Goal: Task Accomplishment & Management: Manage account settings

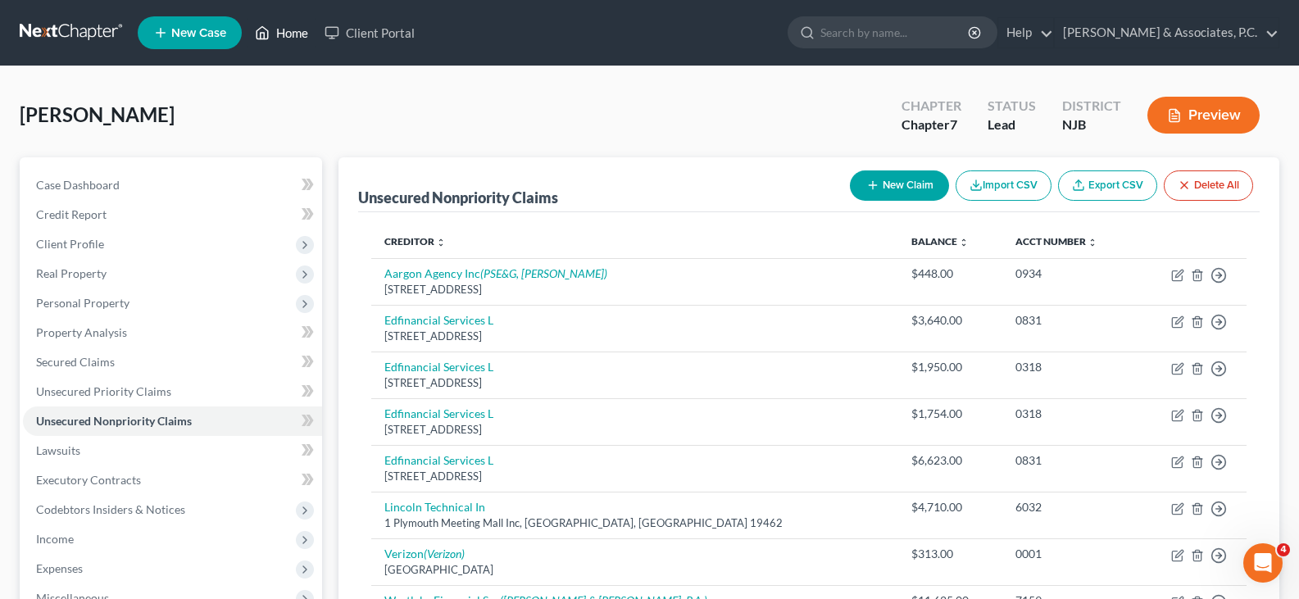
click at [295, 29] on link "Home" at bounding box center [282, 33] width 70 height 30
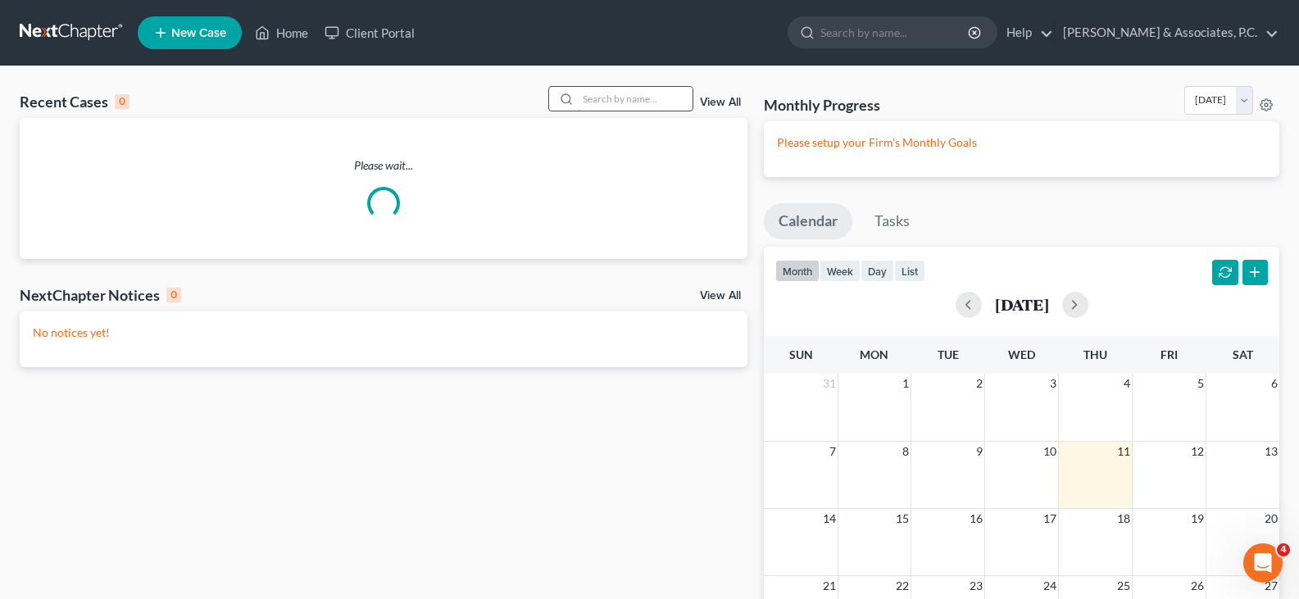
click at [611, 102] on input "search" at bounding box center [635, 99] width 115 height 24
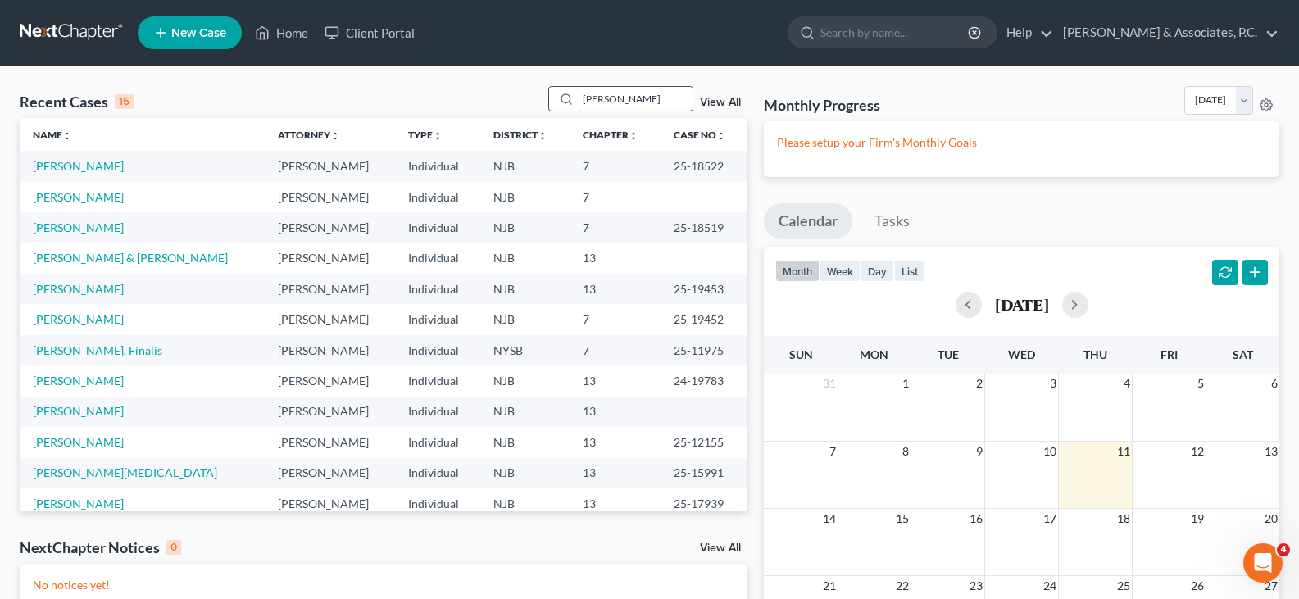
type input "[PERSON_NAME]"
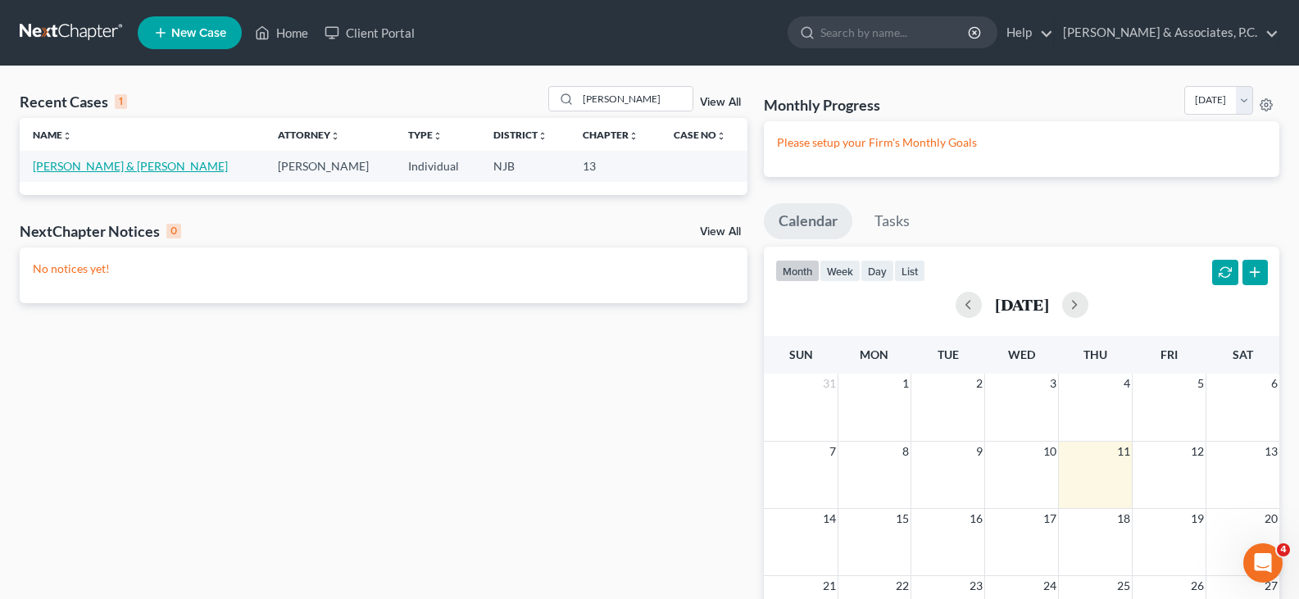
click at [81, 166] on link "[PERSON_NAME] & [PERSON_NAME]" at bounding box center [130, 166] width 195 height 14
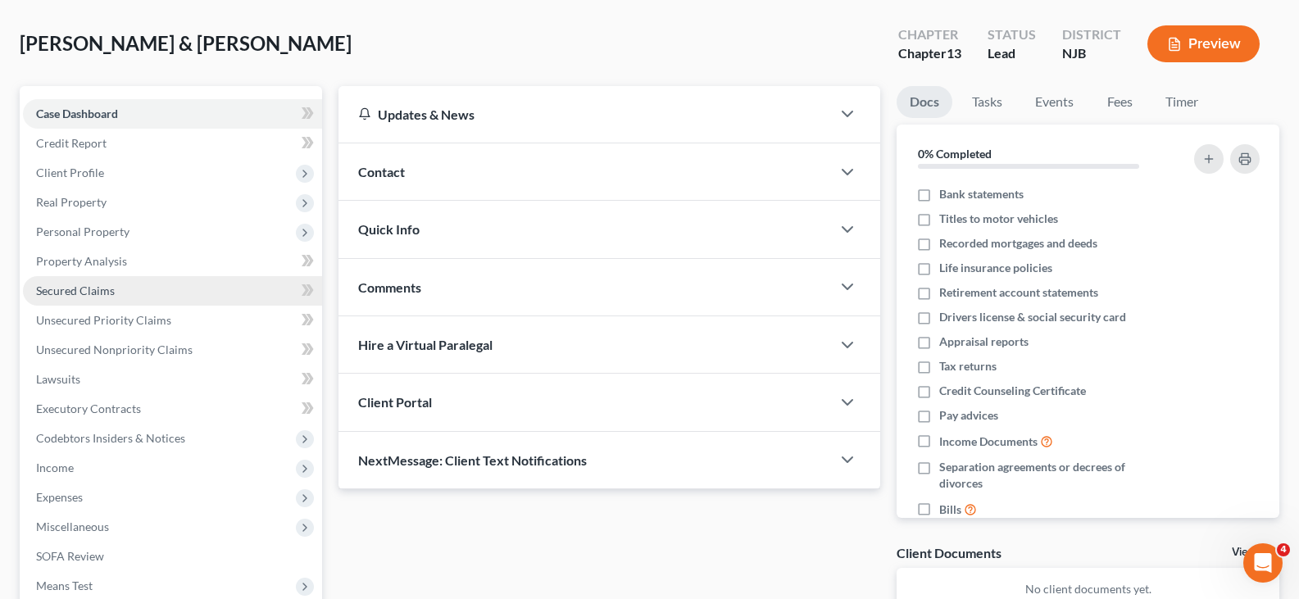
scroll to position [246, 0]
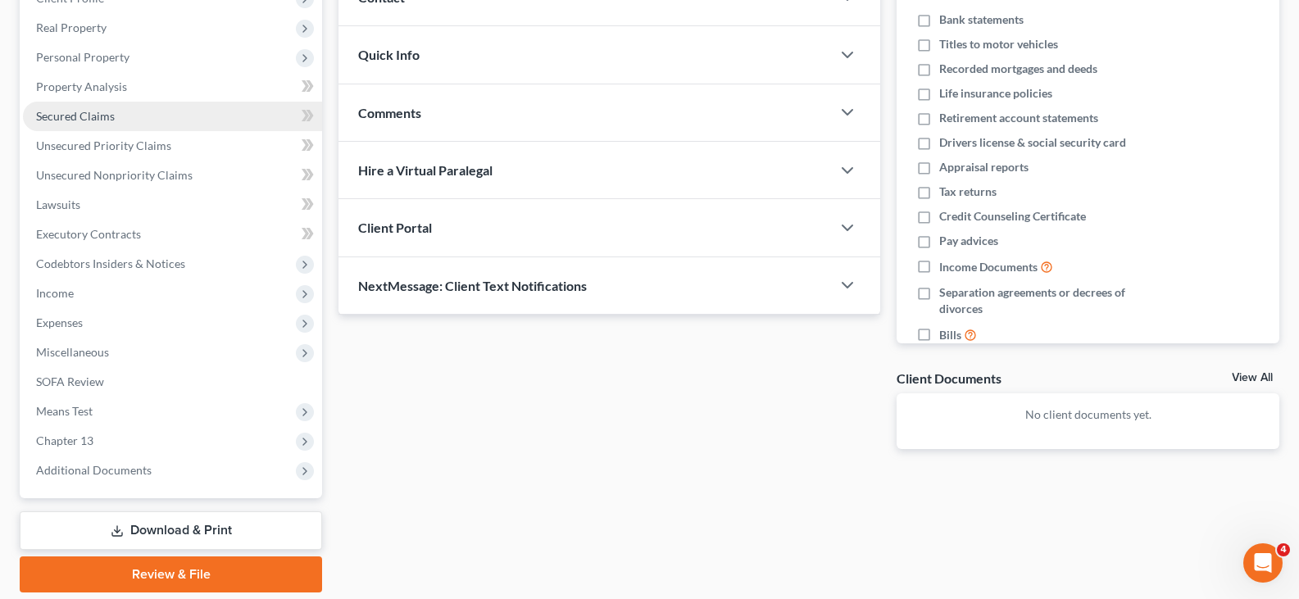
click at [81, 116] on span "Secured Claims" at bounding box center [75, 116] width 79 height 14
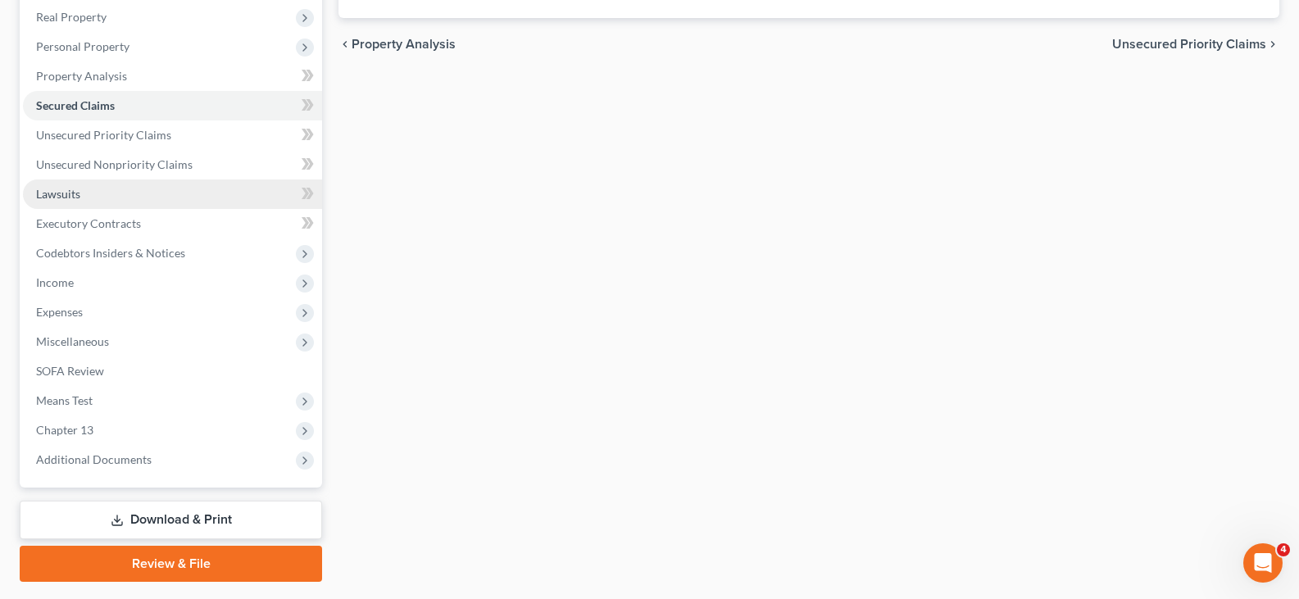
scroll to position [220, 0]
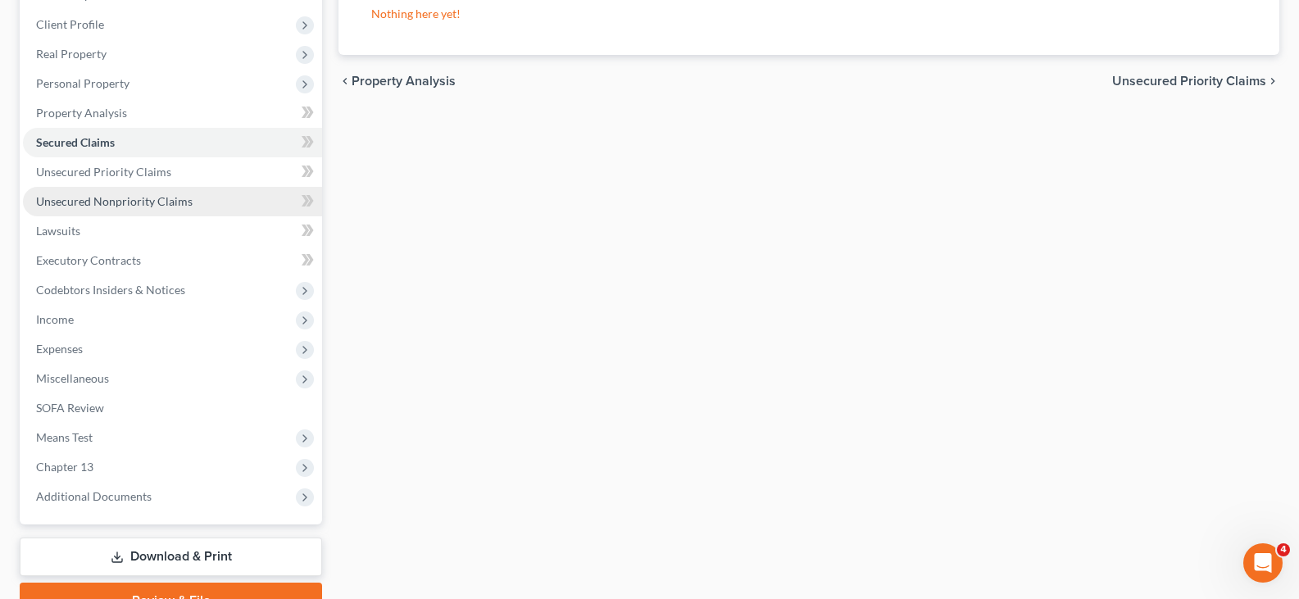
click at [105, 197] on span "Unsecured Nonpriority Claims" at bounding box center [114, 201] width 157 height 14
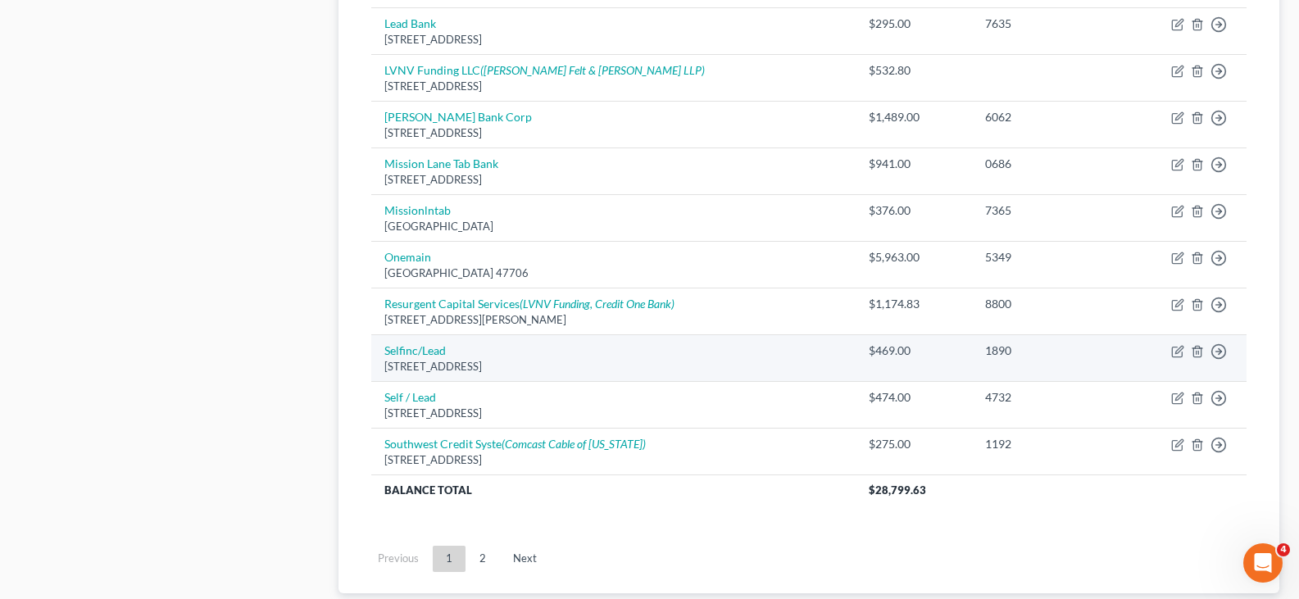
scroll to position [1293, 0]
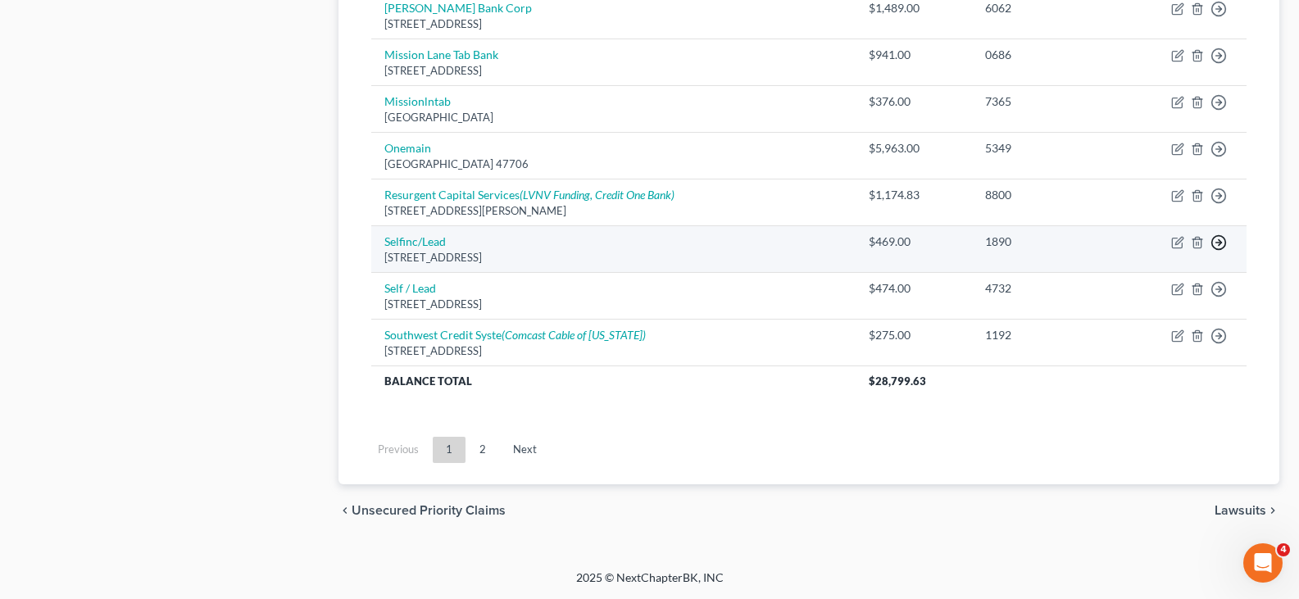
click at [1220, 240] on icon "button" at bounding box center [1218, 242] width 16 height 16
click at [1137, 252] on link "Move to D" at bounding box center [1143, 255] width 137 height 28
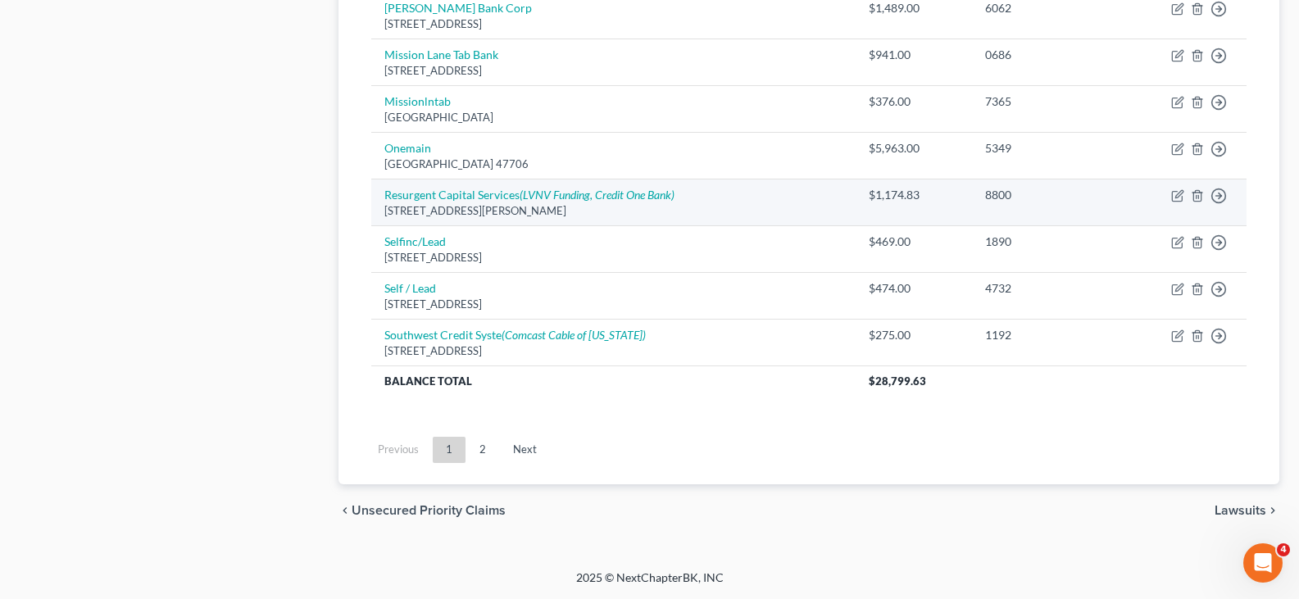
scroll to position [1246, 0]
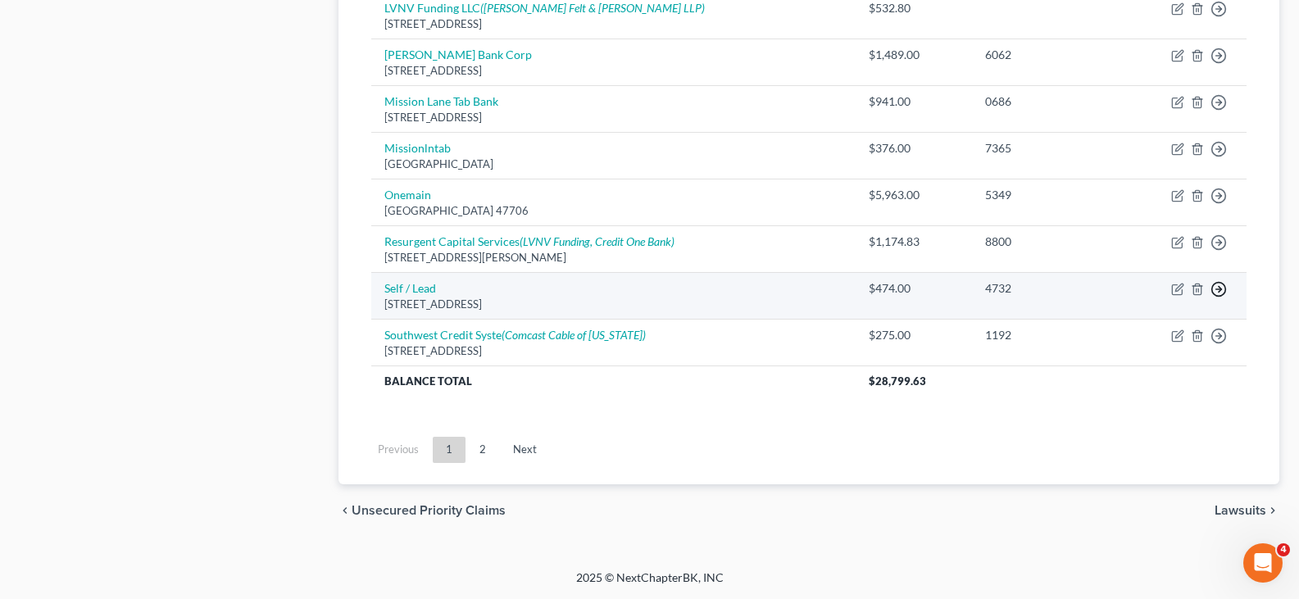
click at [1219, 290] on icon "button" at bounding box center [1218, 289] width 16 height 16
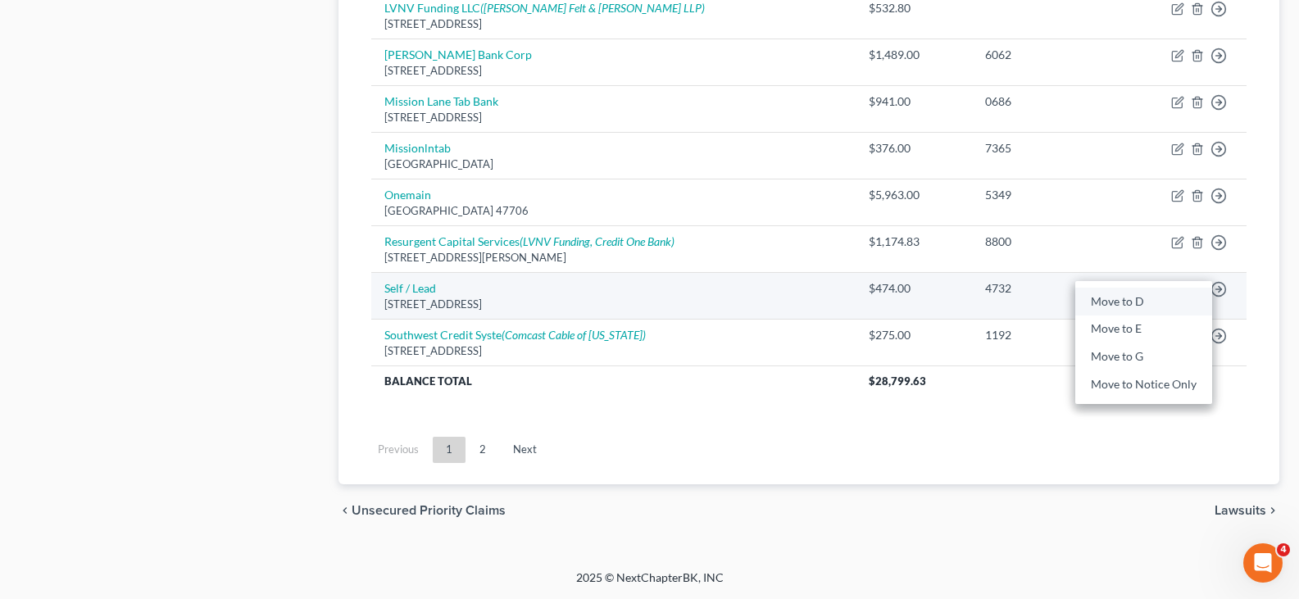
click at [1097, 305] on link "Move to D" at bounding box center [1143, 302] width 137 height 28
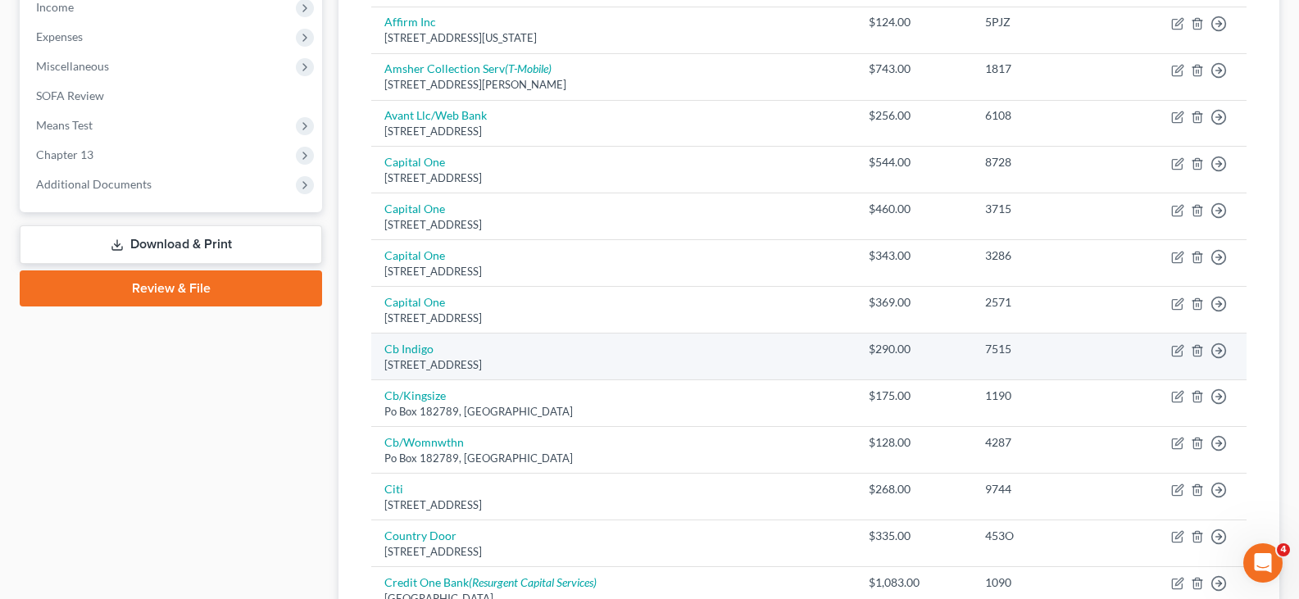
scroll to position [626, 0]
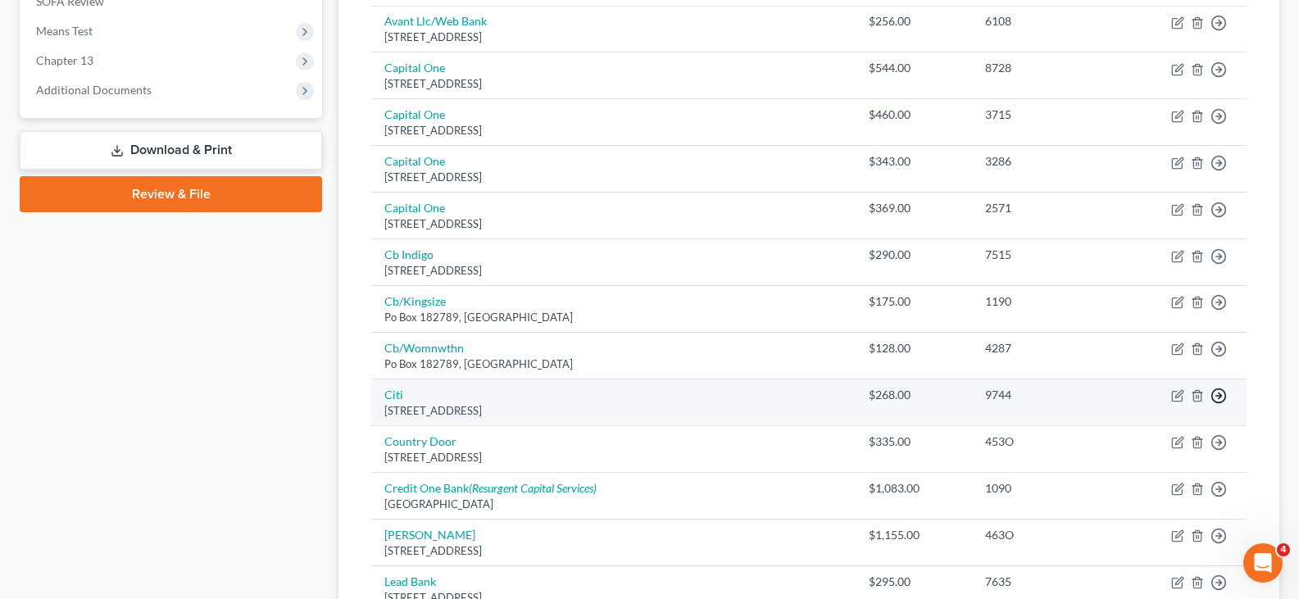
click at [1216, 394] on icon "button" at bounding box center [1218, 396] width 16 height 16
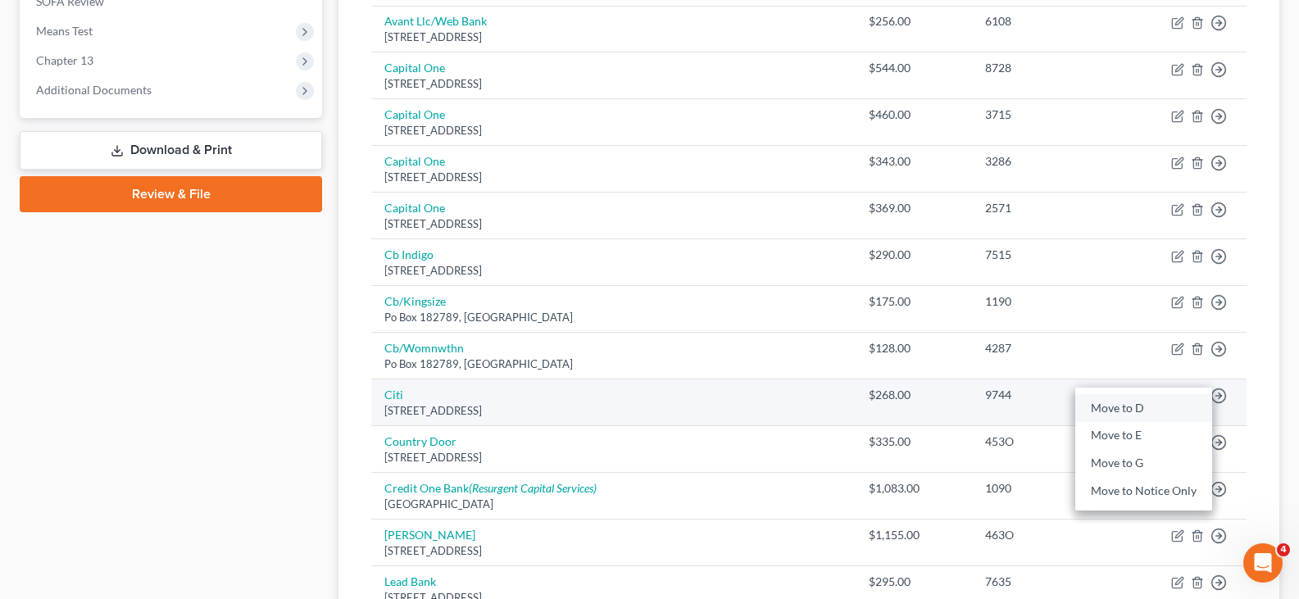
click at [1129, 408] on link "Move to D" at bounding box center [1143, 408] width 137 height 28
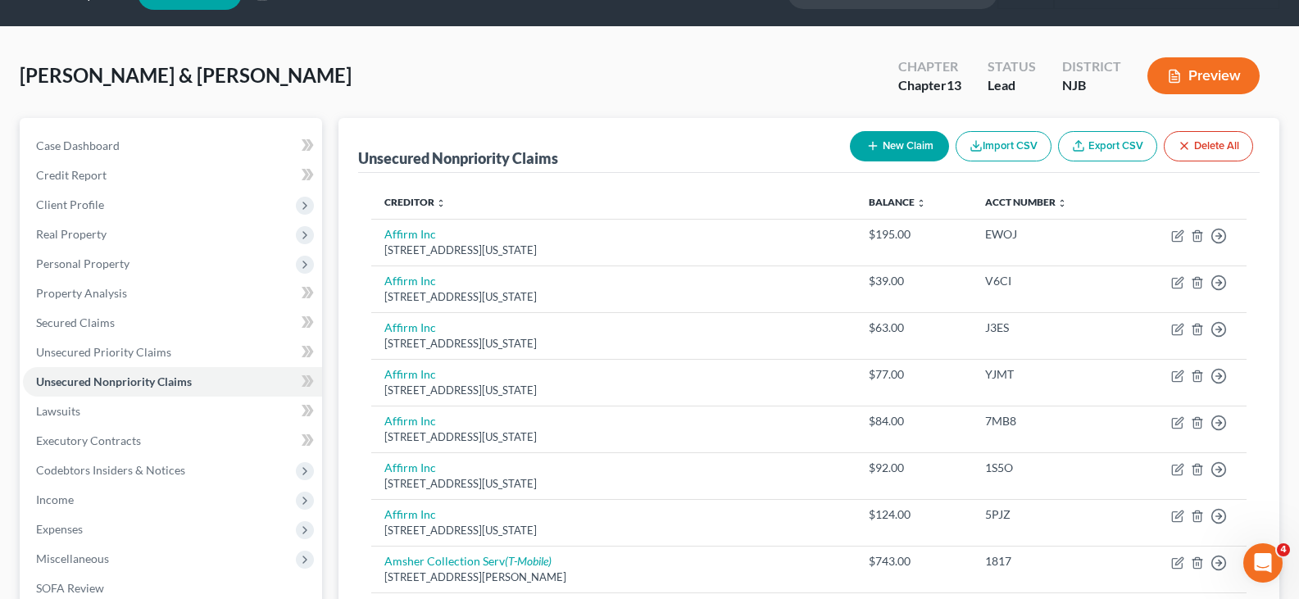
scroll to position [0, 0]
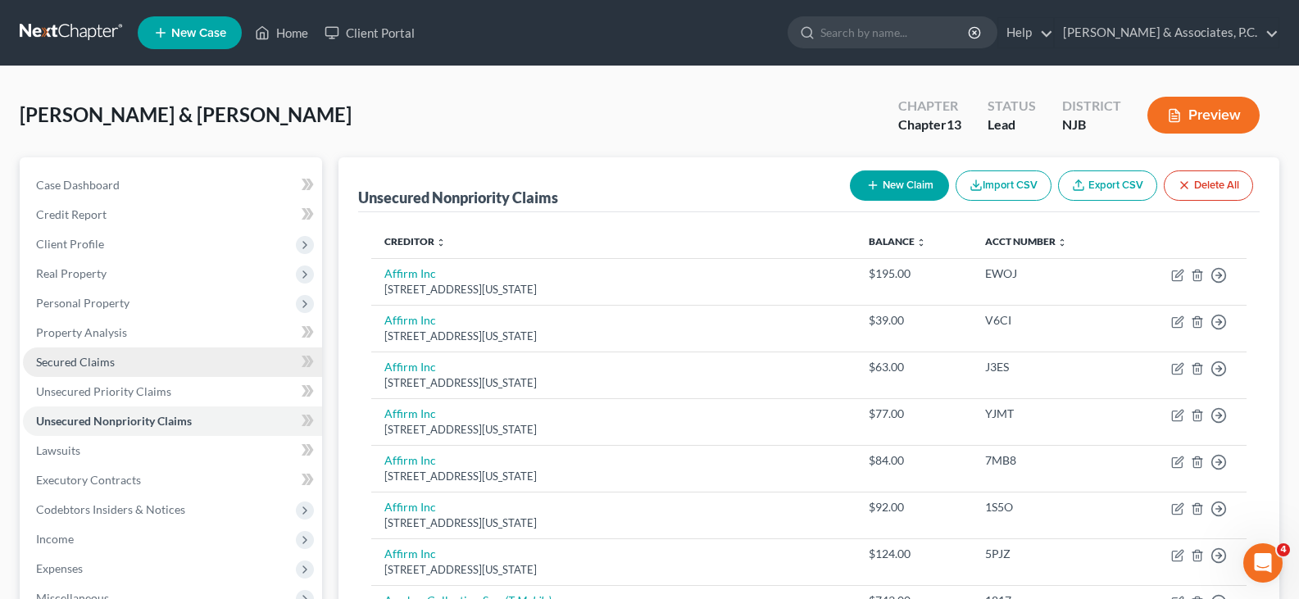
click at [98, 362] on span "Secured Claims" at bounding box center [75, 362] width 79 height 14
